Goal: Information Seeking & Learning: Learn about a topic

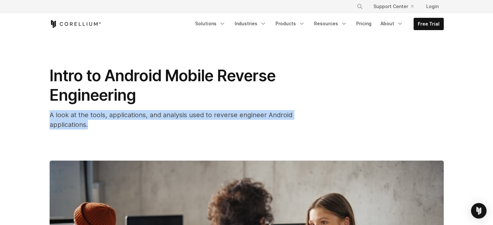
click at [290, 125] on div "Intro to Android Mobile Reverse Engineering A look at the tools, applications, …" at bounding box center [246, 224] width 415 height 378
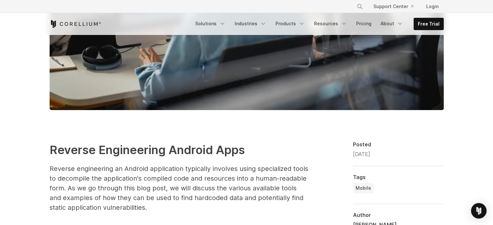
scroll to position [324, 0]
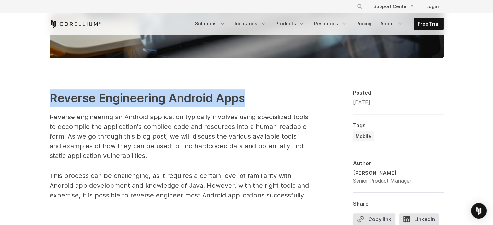
drag, startPoint x: 20, startPoint y: 99, endPoint x: 254, endPoint y: 102, distance: 234.2
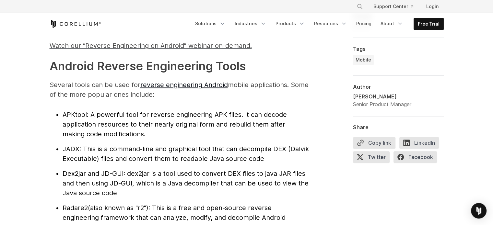
scroll to position [648, 0]
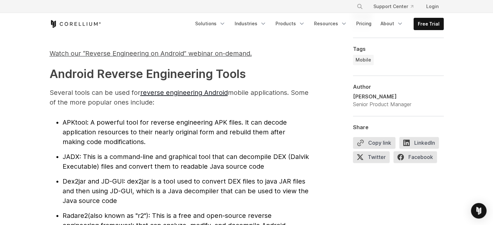
click at [82, 132] on span ": A powerful tool for reverse engineering APK files. It can decode application …" at bounding box center [175, 132] width 224 height 27
drag, startPoint x: 51, startPoint y: 121, endPoint x: 89, endPoint y: 122, distance: 38.5
click at [89, 122] on ul "APKtool : A powerful tool for reverse engineering APK files. It can decode appl…" at bounding box center [179, 196] width 259 height 157
click at [124, 119] on span ": A powerful tool for reverse engineering APK files. It can decode application …" at bounding box center [175, 132] width 224 height 27
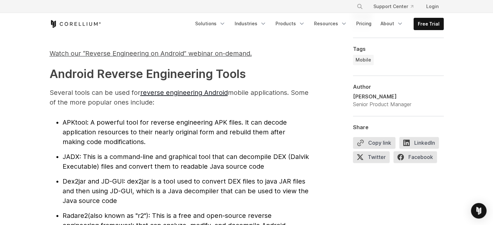
click at [281, 118] on li "APKtool : A powerful tool for reverse engineering APK files. It can decode appl…" at bounding box center [186, 132] width 246 height 29
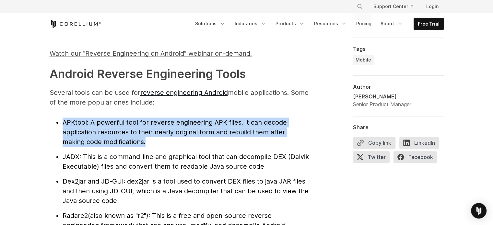
click at [281, 118] on li "APKtool : A powerful tool for reverse engineering APK files. It can decode appl…" at bounding box center [186, 132] width 246 height 29
click at [240, 125] on span ": A powerful tool for reverse engineering APK files. It can decode application …" at bounding box center [175, 132] width 224 height 27
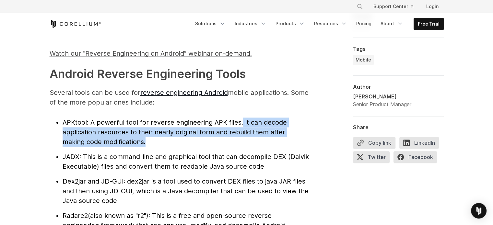
drag, startPoint x: 240, startPoint y: 123, endPoint x: 301, endPoint y: 141, distance: 62.8
click at [301, 141] on li "APKtool : A powerful tool for reverse engineering APK files. It can decode appl…" at bounding box center [186, 132] width 246 height 29
click at [187, 143] on li "APKtool : A powerful tool for reverse engineering APK files. It can decode appl…" at bounding box center [186, 132] width 246 height 29
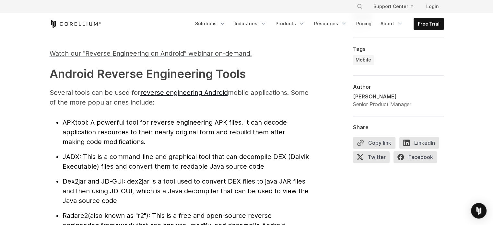
click at [187, 143] on li "APKtool : A powerful tool for reverse engineering APK files. It can decode appl…" at bounding box center [186, 132] width 246 height 29
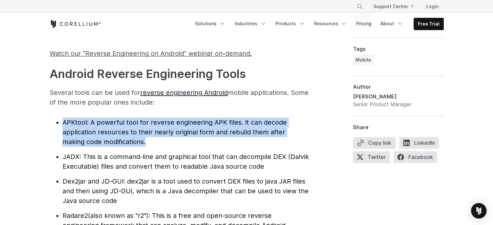
click at [187, 143] on li "APKtool : A powerful tool for reverse engineering APK files. It can decode appl…" at bounding box center [186, 132] width 246 height 29
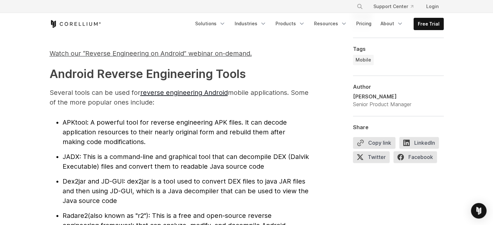
click at [146, 154] on span ": This is a command-line and graphical tool that can decompile DEX (Dalvik Exec…" at bounding box center [186, 161] width 246 height 17
click at [56, 118] on ul "APKtool : A powerful tool for reverse engineering APK files. It can decode appl…" at bounding box center [179, 196] width 259 height 157
click at [262, 101] on p "Several tools can be used for reverse engineering Android mobile applications. …" at bounding box center [179, 97] width 259 height 19
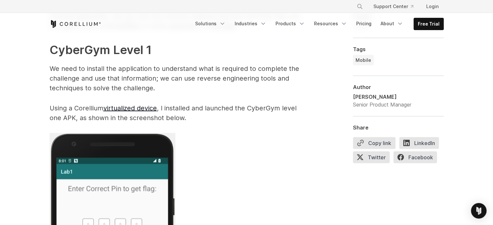
scroll to position [1231, 0]
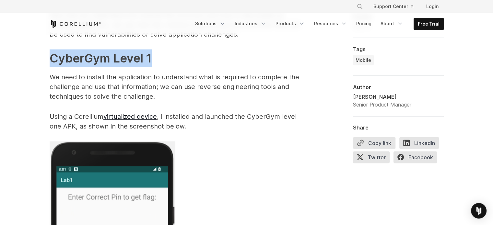
drag, startPoint x: 49, startPoint y: 47, endPoint x: 183, endPoint y: 64, distance: 134.9
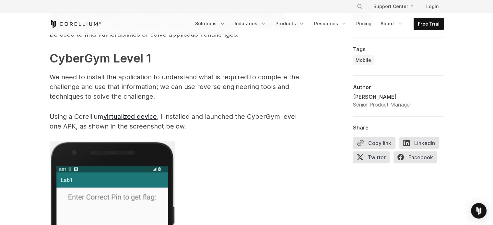
click at [210, 86] on p "We need to install the application to understand what is required to complete t…" at bounding box center [179, 86] width 259 height 29
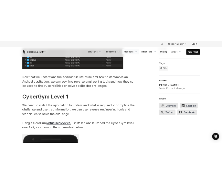
scroll to position [1165, 0]
